Goal: Task Accomplishment & Management: Manage account settings

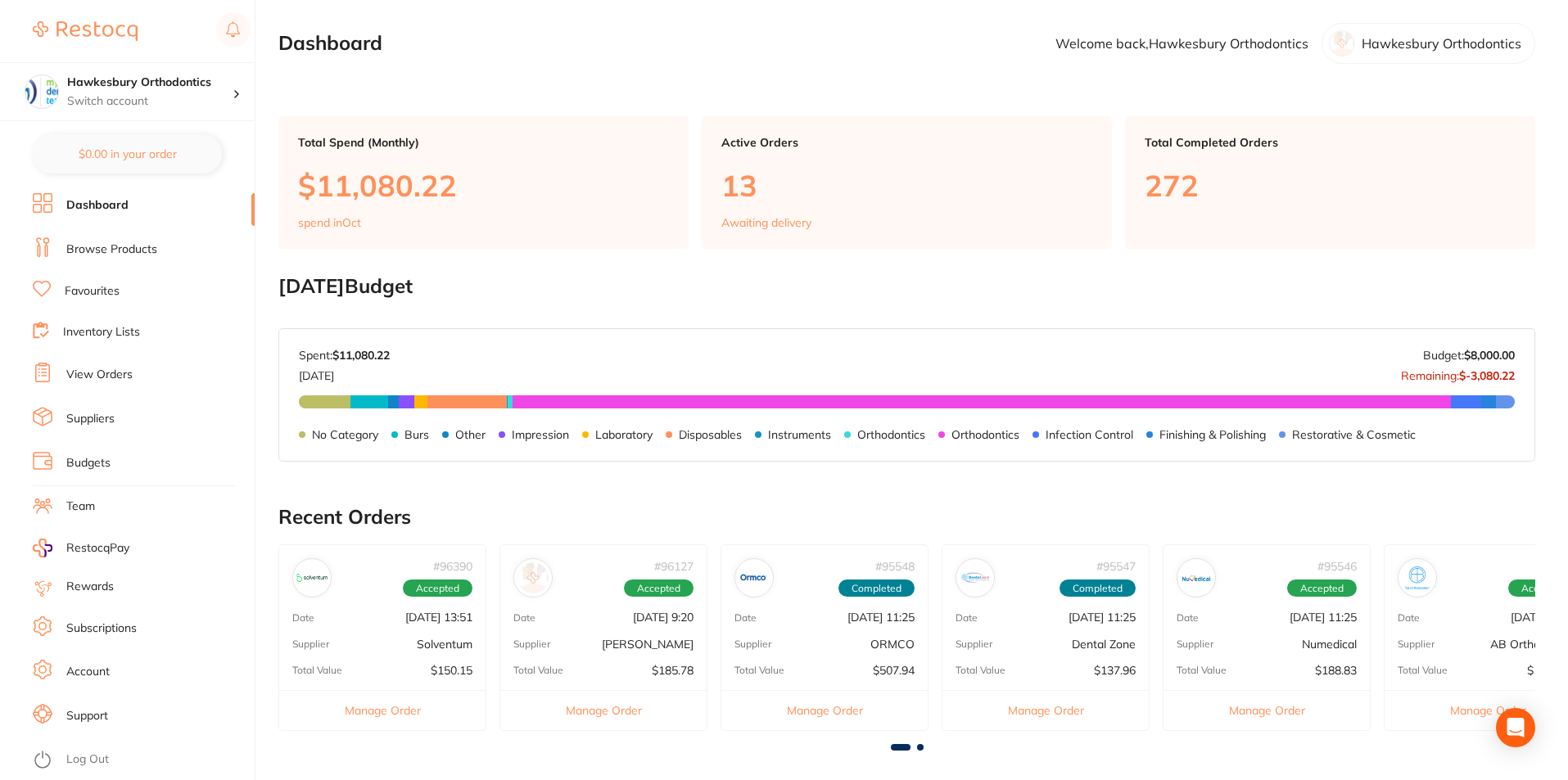
click at [110, 372] on link "View Orders" at bounding box center [100, 375] width 67 height 17
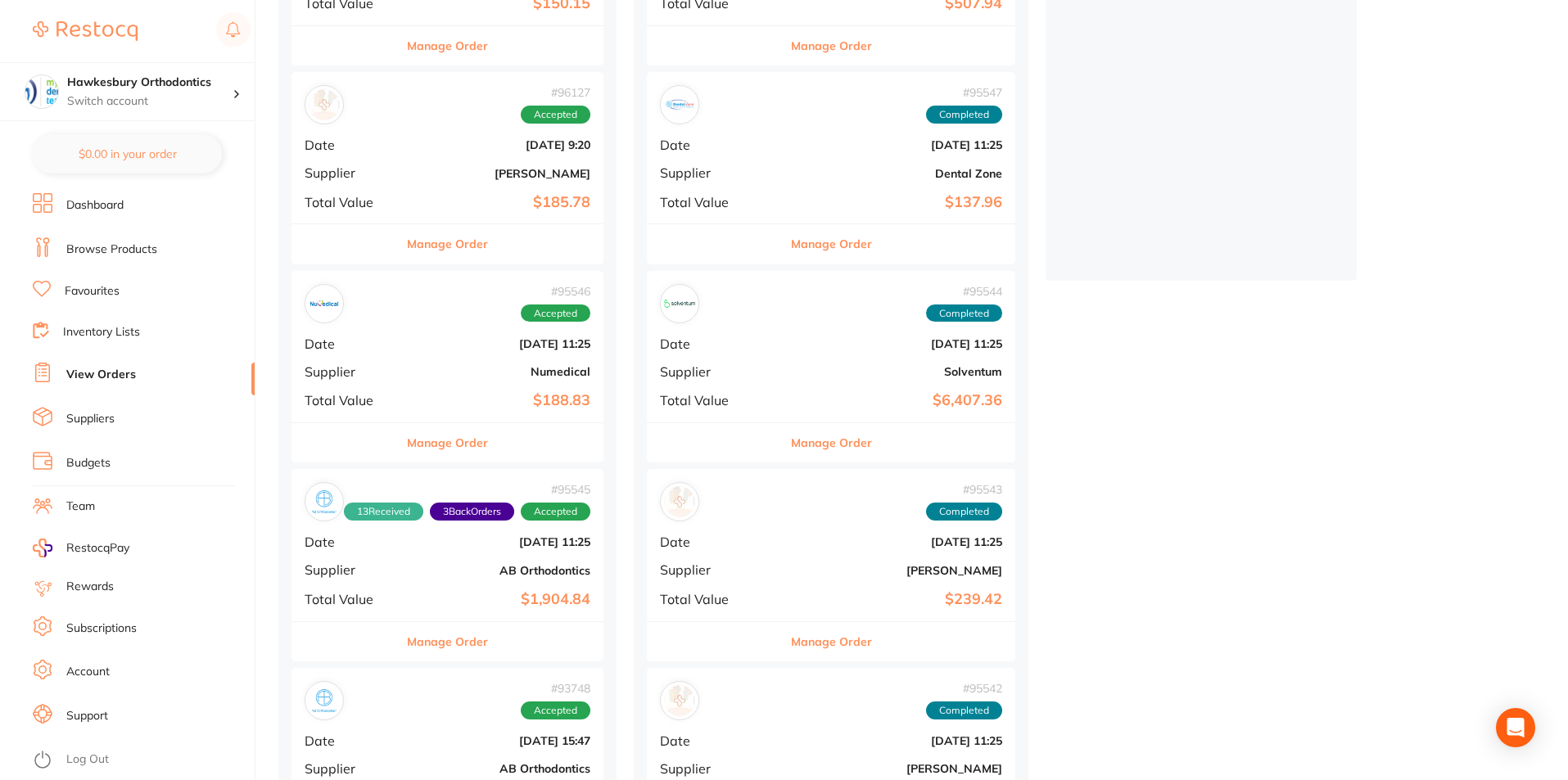
scroll to position [246, 0]
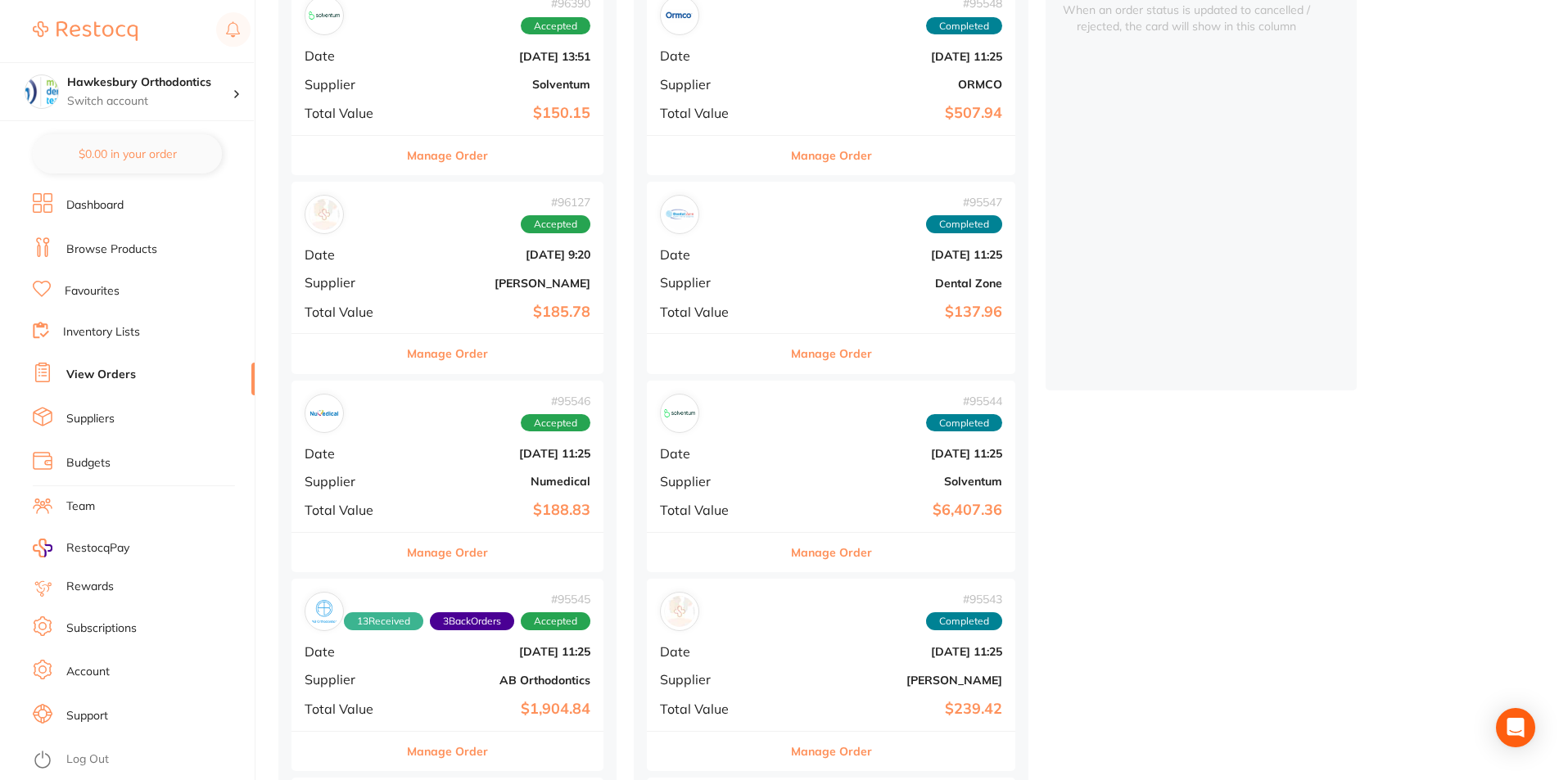
click at [451, 546] on button "Manage Order" at bounding box center [447, 552] width 81 height 40
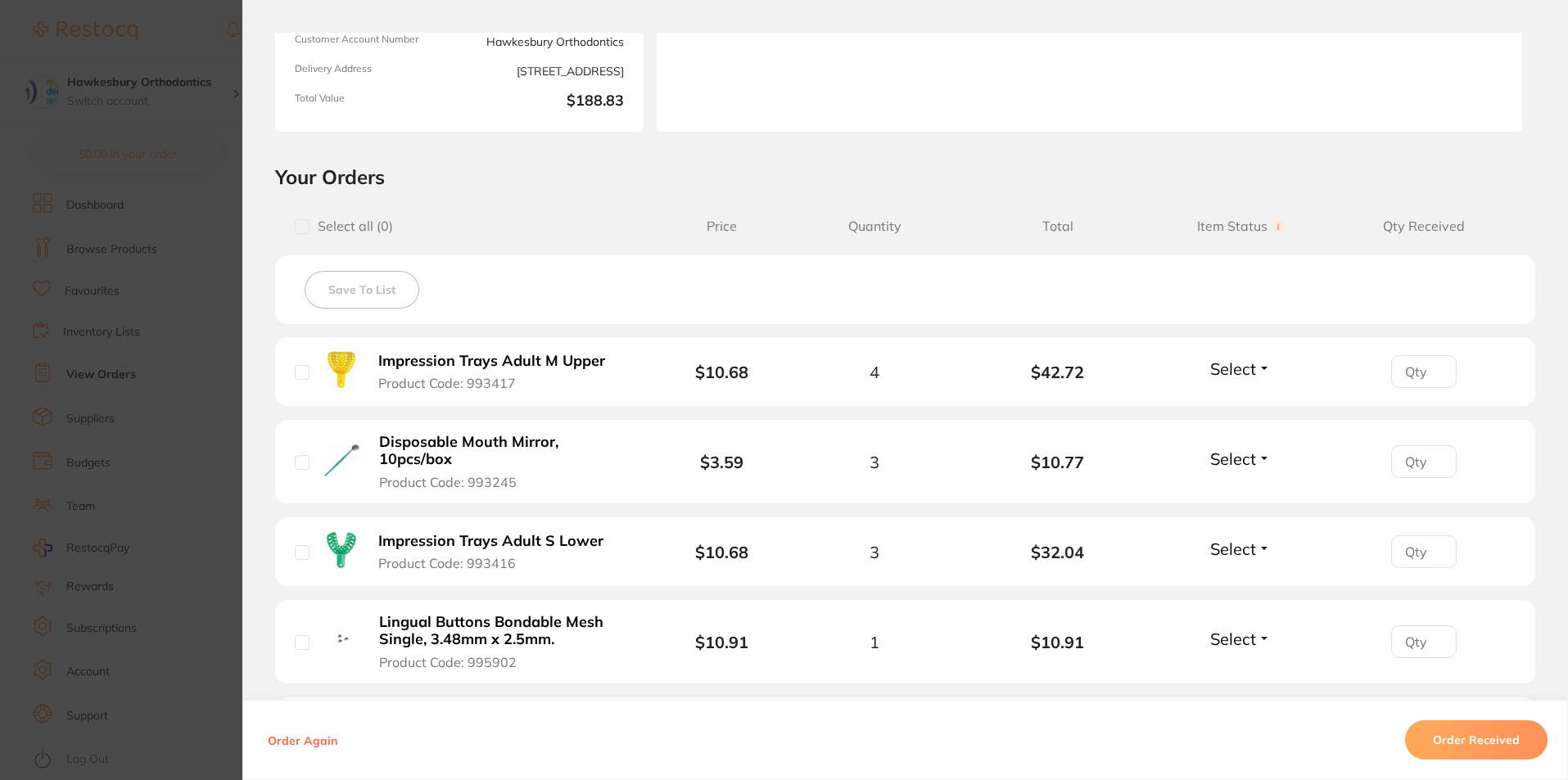
scroll to position [235, 0]
click at [1259, 371] on button "Select" at bounding box center [1240, 372] width 70 height 20
click at [1241, 391] on ul "Received Back Order" at bounding box center [1241, 420] width 63 height 63
click at [1245, 401] on span "Received" at bounding box center [1240, 406] width 42 height 12
click at [1255, 457] on button "Select" at bounding box center [1240, 461] width 70 height 20
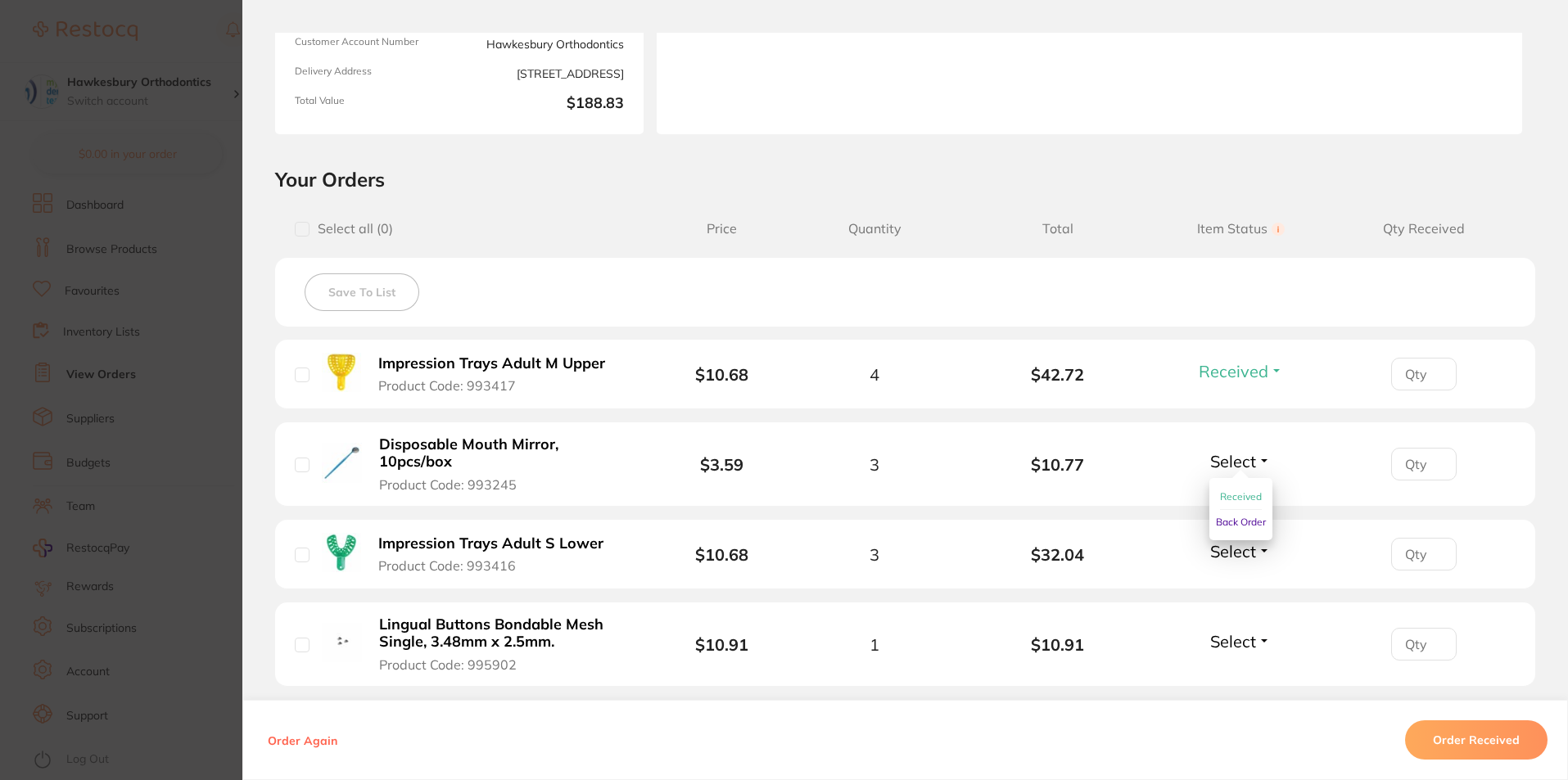
click at [1241, 494] on span "Received" at bounding box center [1240, 495] width 42 height 12
click at [1219, 552] on span "Select" at bounding box center [1233, 551] width 46 height 20
click at [1219, 585] on span "Received" at bounding box center [1240, 586] width 42 height 12
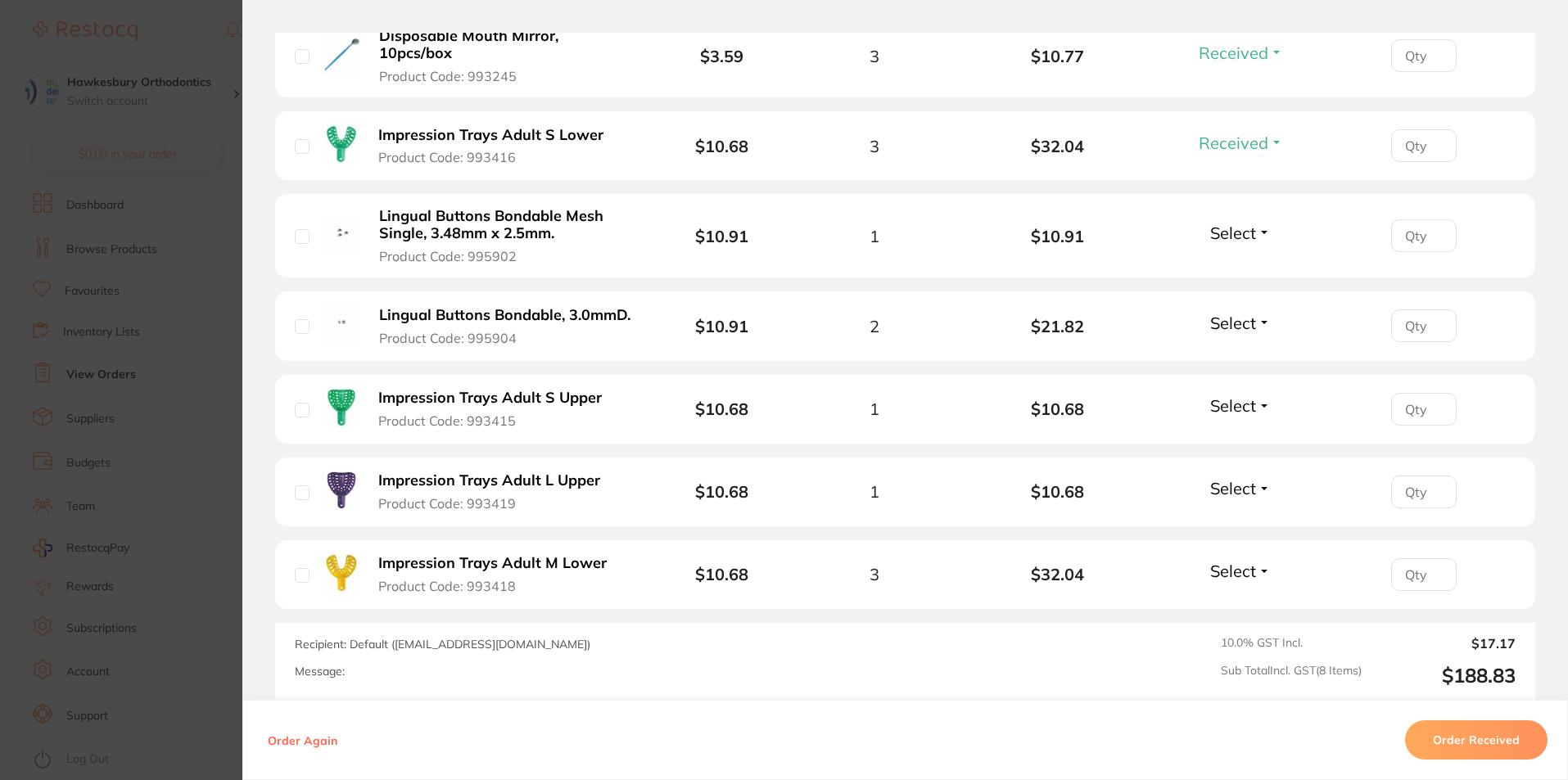
scroll to position [644, 0]
click at [1229, 411] on span "Select" at bounding box center [1233, 405] width 46 height 20
click at [1235, 228] on span "Select" at bounding box center [1233, 232] width 46 height 20
click at [1238, 267] on span "Received" at bounding box center [1240, 266] width 42 height 12
click at [1227, 403] on span "Select" at bounding box center [1233, 405] width 46 height 20
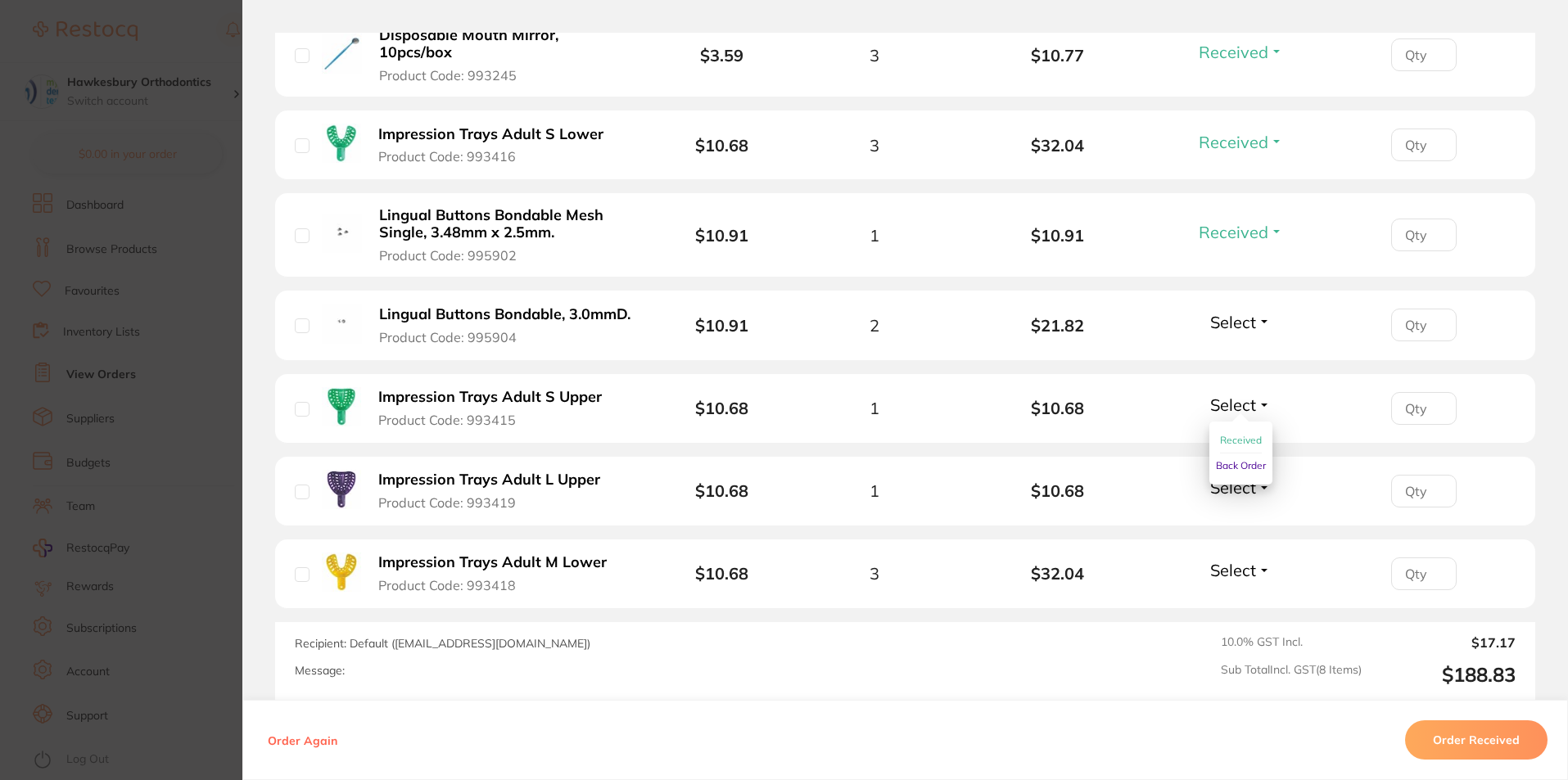
click at [1226, 438] on span "Received" at bounding box center [1240, 439] width 42 height 12
click at [1237, 490] on span "Select" at bounding box center [1233, 487] width 46 height 20
click at [1224, 524] on span "Received" at bounding box center [1240, 522] width 42 height 12
click at [1233, 567] on span "Select" at bounding box center [1233, 570] width 46 height 20
click at [1235, 605] on span "Received" at bounding box center [1240, 604] width 42 height 12
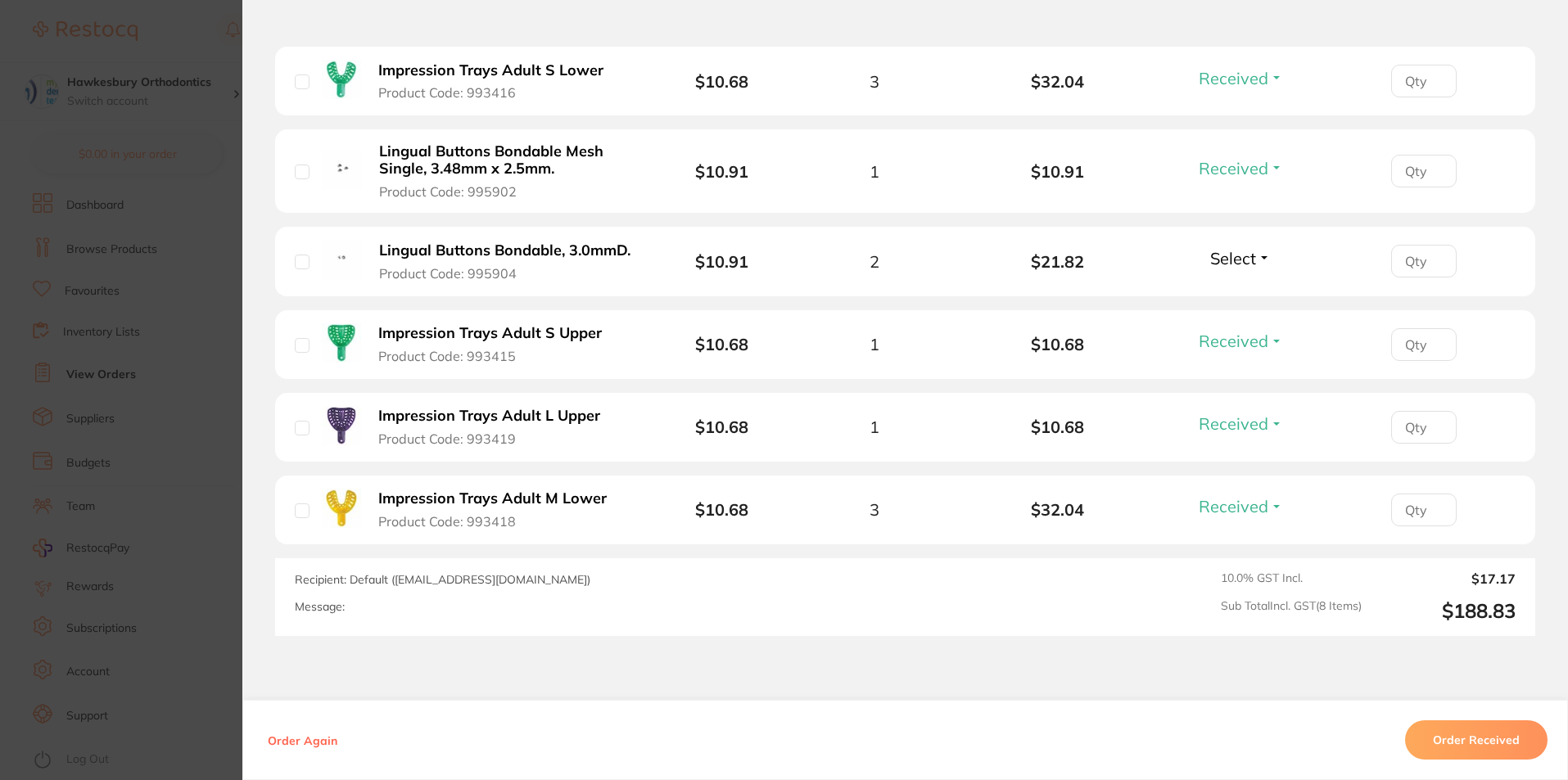
scroll to position [808, 0]
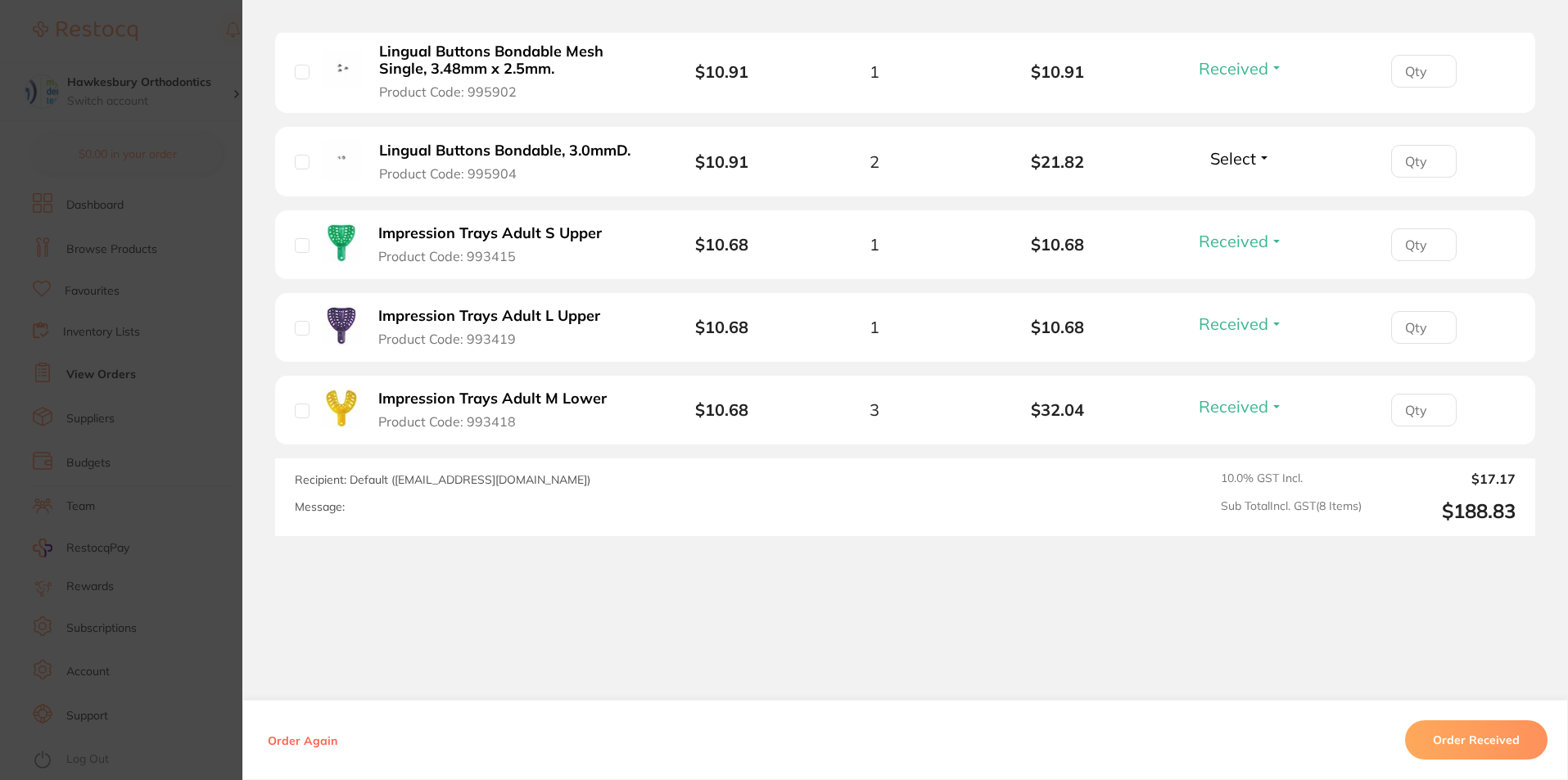
click at [182, 31] on section "Order ID: Restocq- 95546 Order Information 7 Received Accepted Order Order Date…" at bounding box center [784, 390] width 1568 height 780
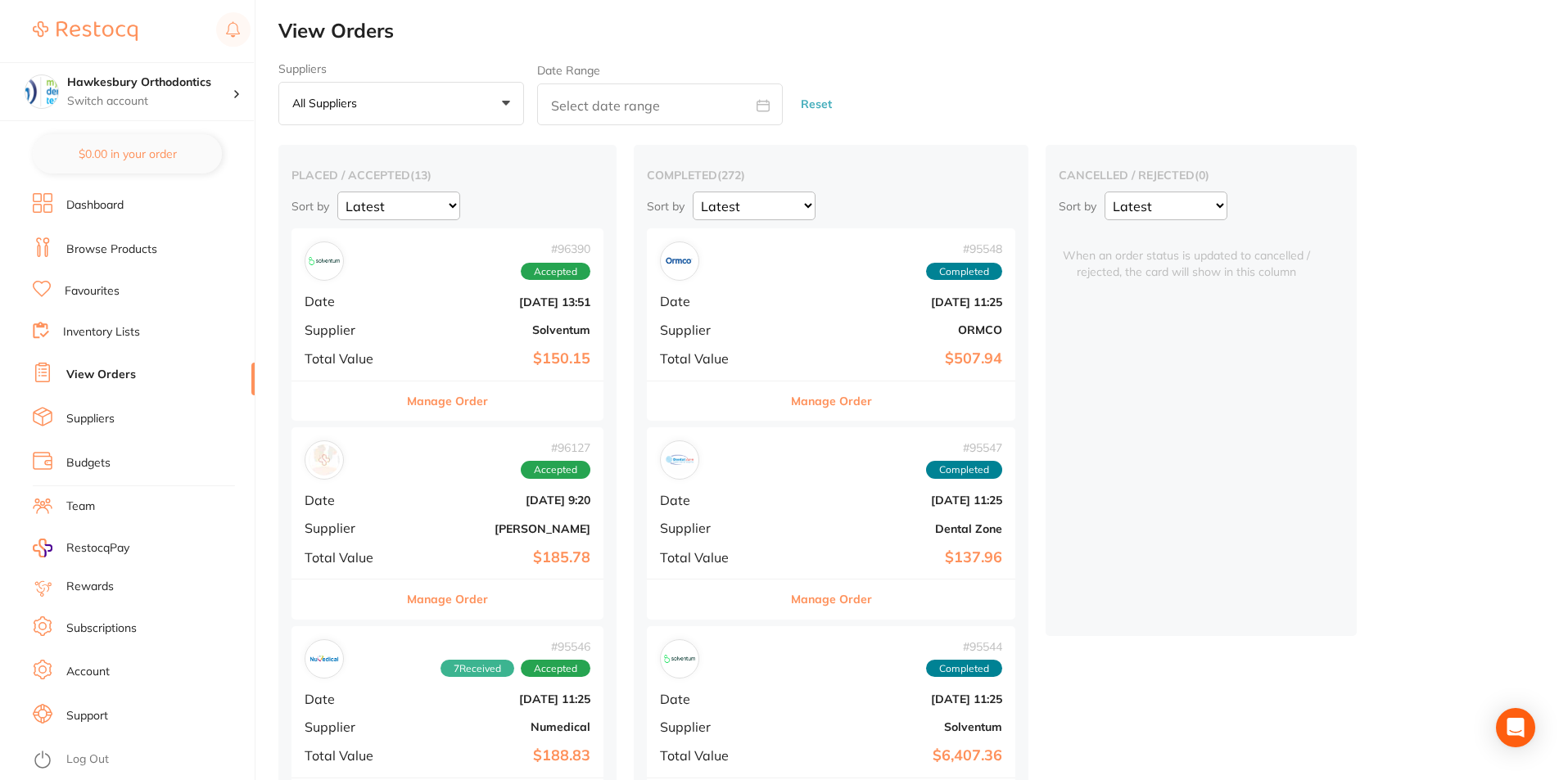
click at [472, 606] on button "Manage Order" at bounding box center [447, 599] width 81 height 40
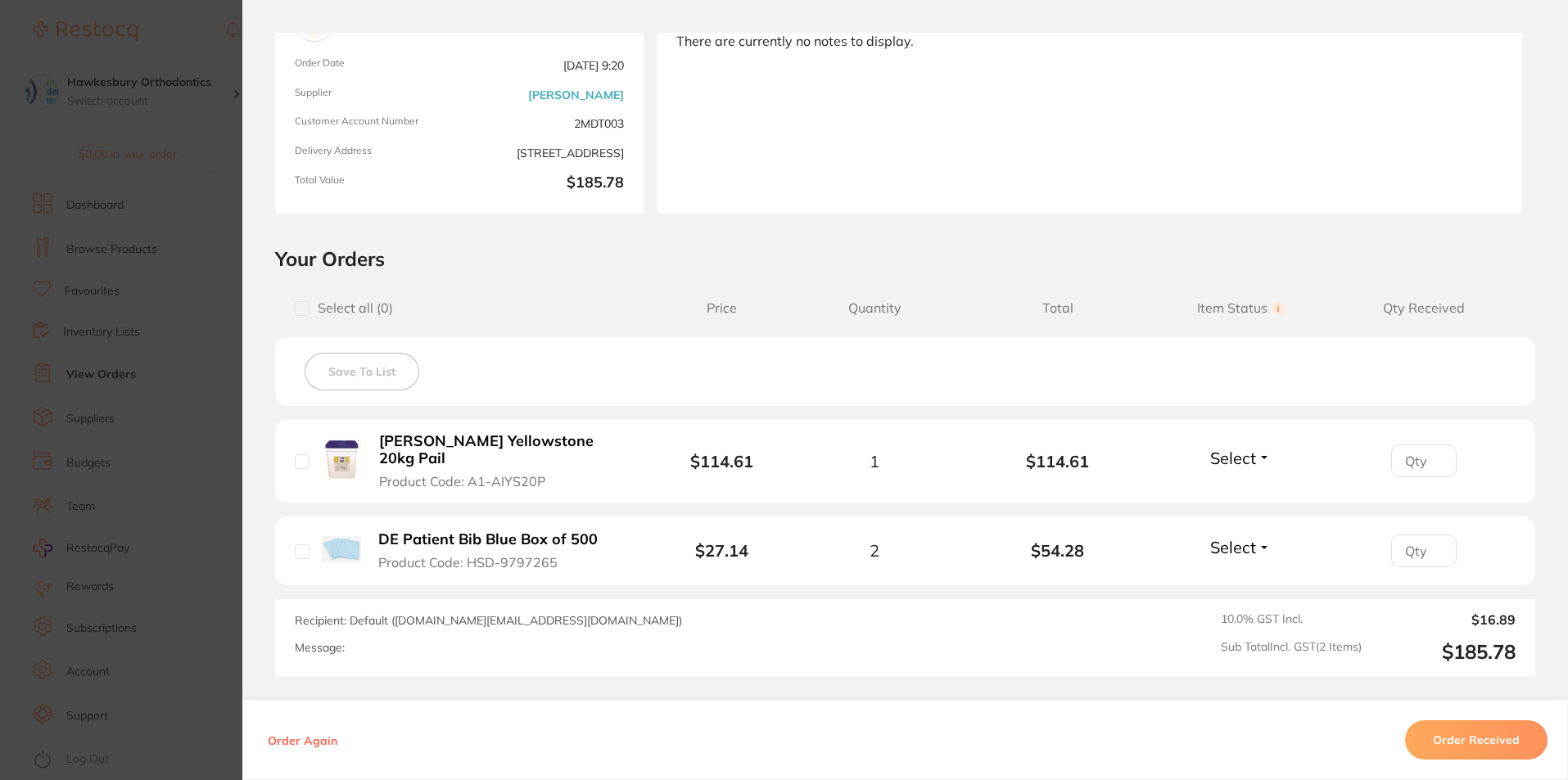
scroll to position [283, 0]
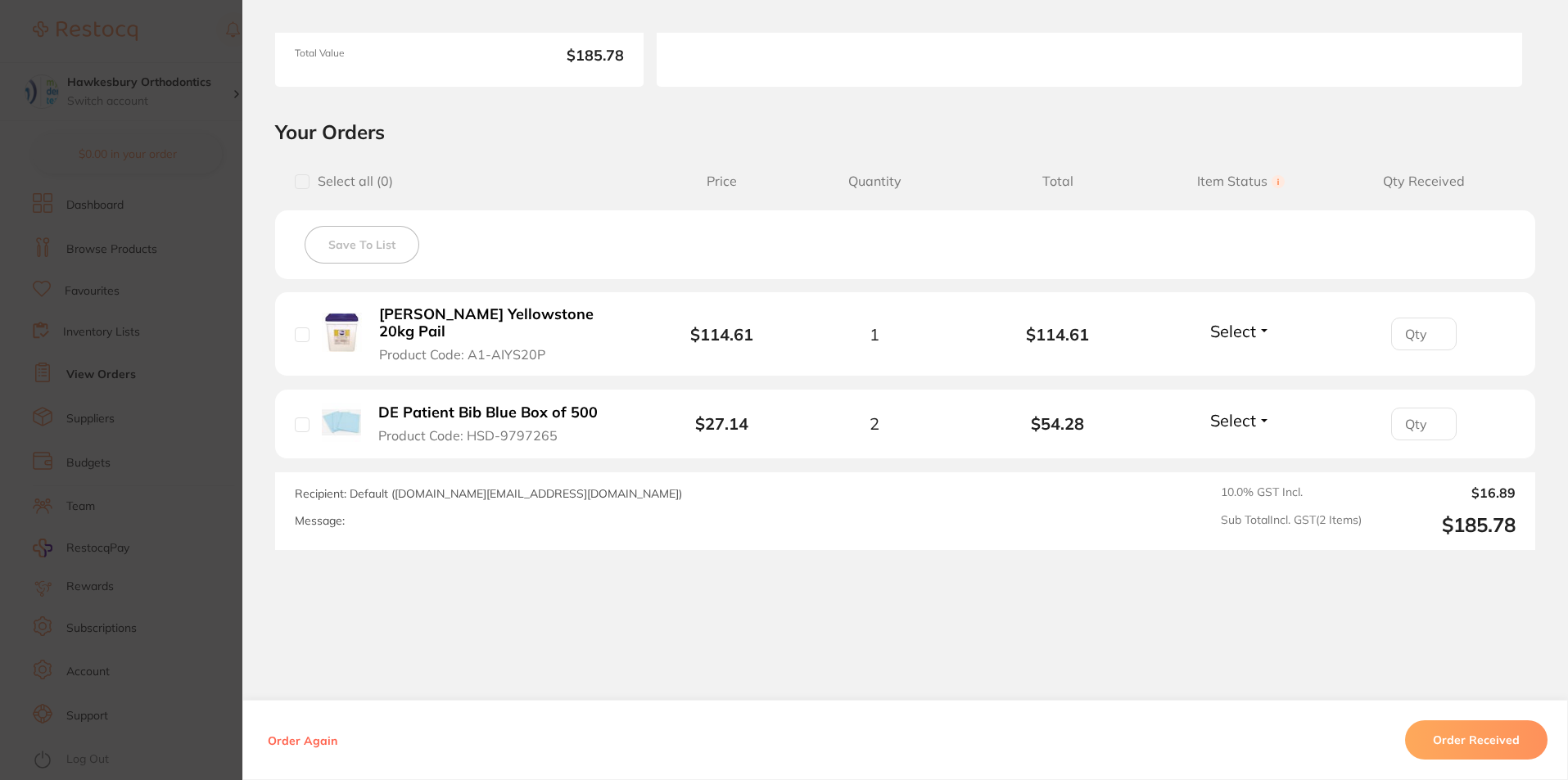
click at [1480, 736] on button "Order Received" at bounding box center [1476, 739] width 142 height 40
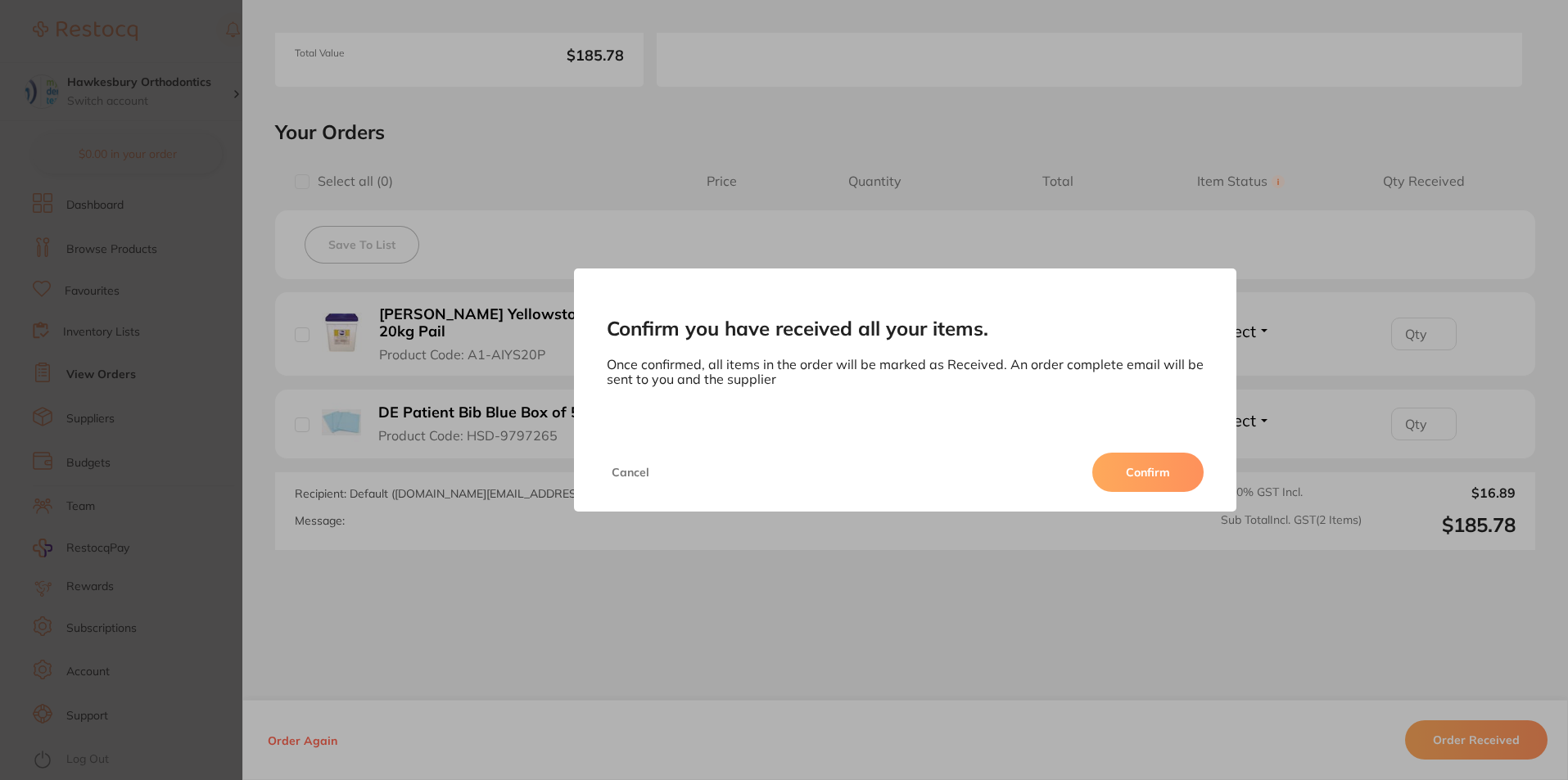
click at [1148, 467] on button "Confirm" at bounding box center [1147, 472] width 111 height 40
